Goal: Find specific page/section: Find specific page/section

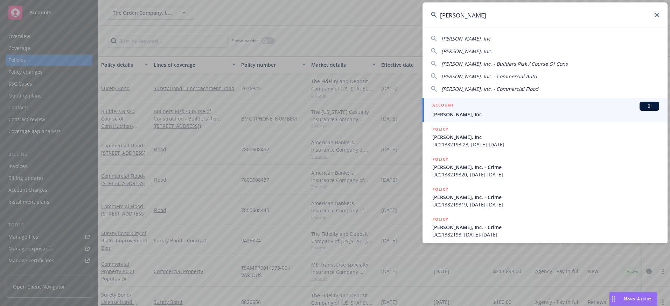
type input "[PERSON_NAME]"
click at [513, 113] on span "[PERSON_NAME], Inc." at bounding box center [545, 114] width 227 height 7
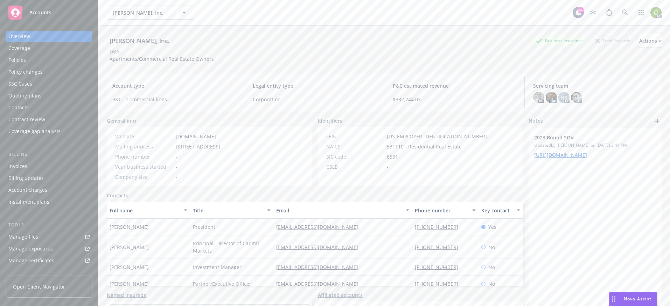
click at [27, 63] on div "Policies" at bounding box center [48, 60] width 81 height 11
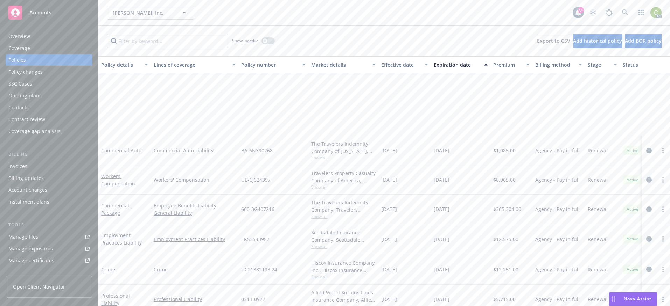
scroll to position [210, 0]
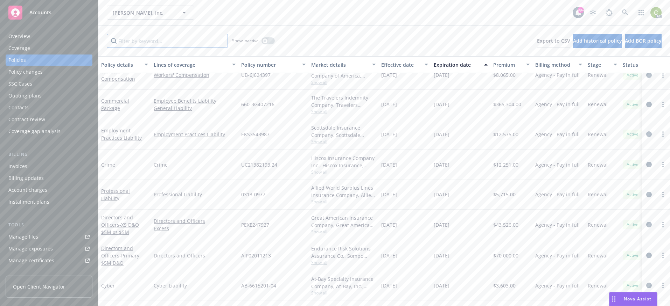
click at [175, 41] on input "Filter by keyword..." at bounding box center [167, 41] width 121 height 14
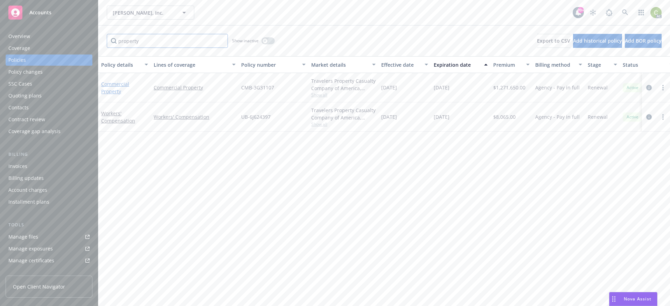
type input "property"
click at [118, 89] on link "Commercial Property" at bounding box center [115, 88] width 28 height 14
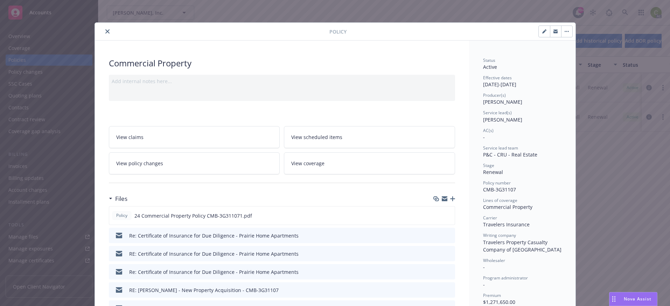
scroll to position [35, 0]
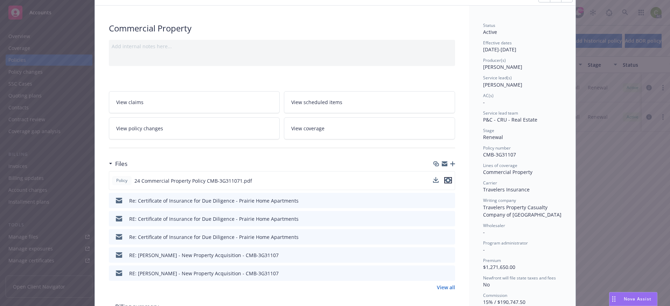
click at [446, 182] on icon "preview file" at bounding box center [448, 180] width 6 height 5
